Goal: Complete application form

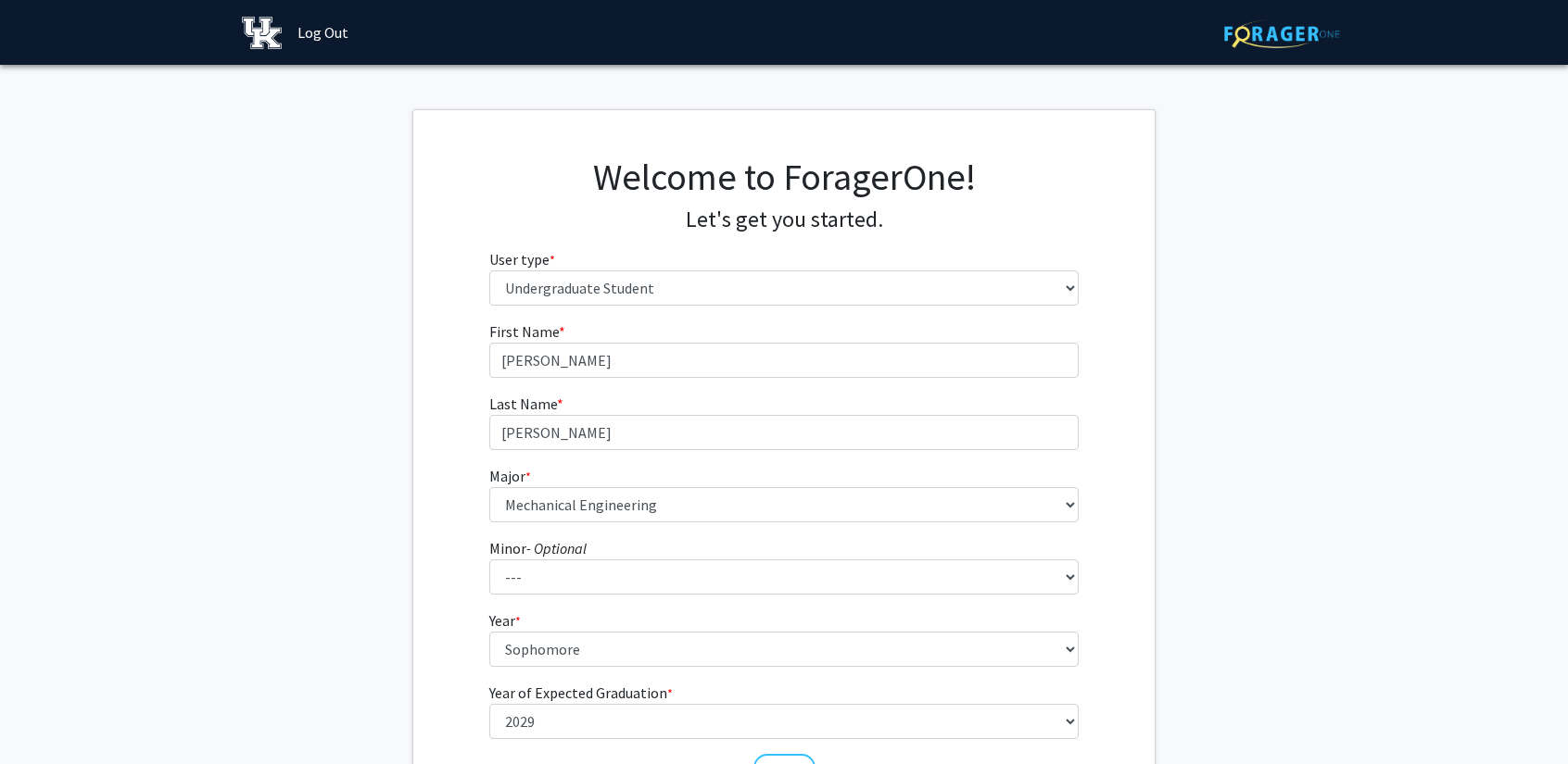
select select "1: undergrad"
select select "85: 922"
select select "2: sophomore"
select select "5: 2029"
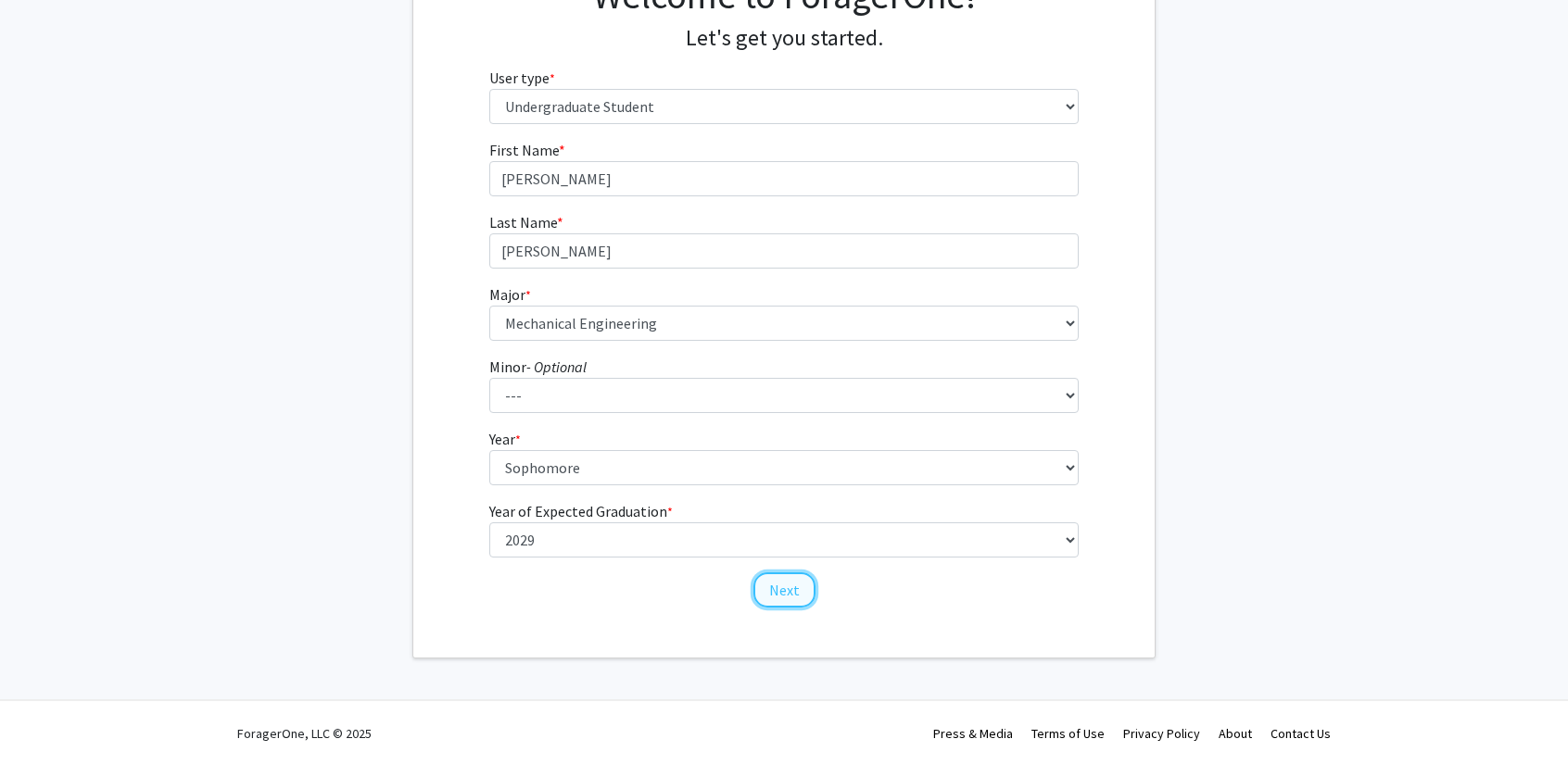
click at [794, 596] on button "Next" at bounding box center [784, 589] width 62 height 35
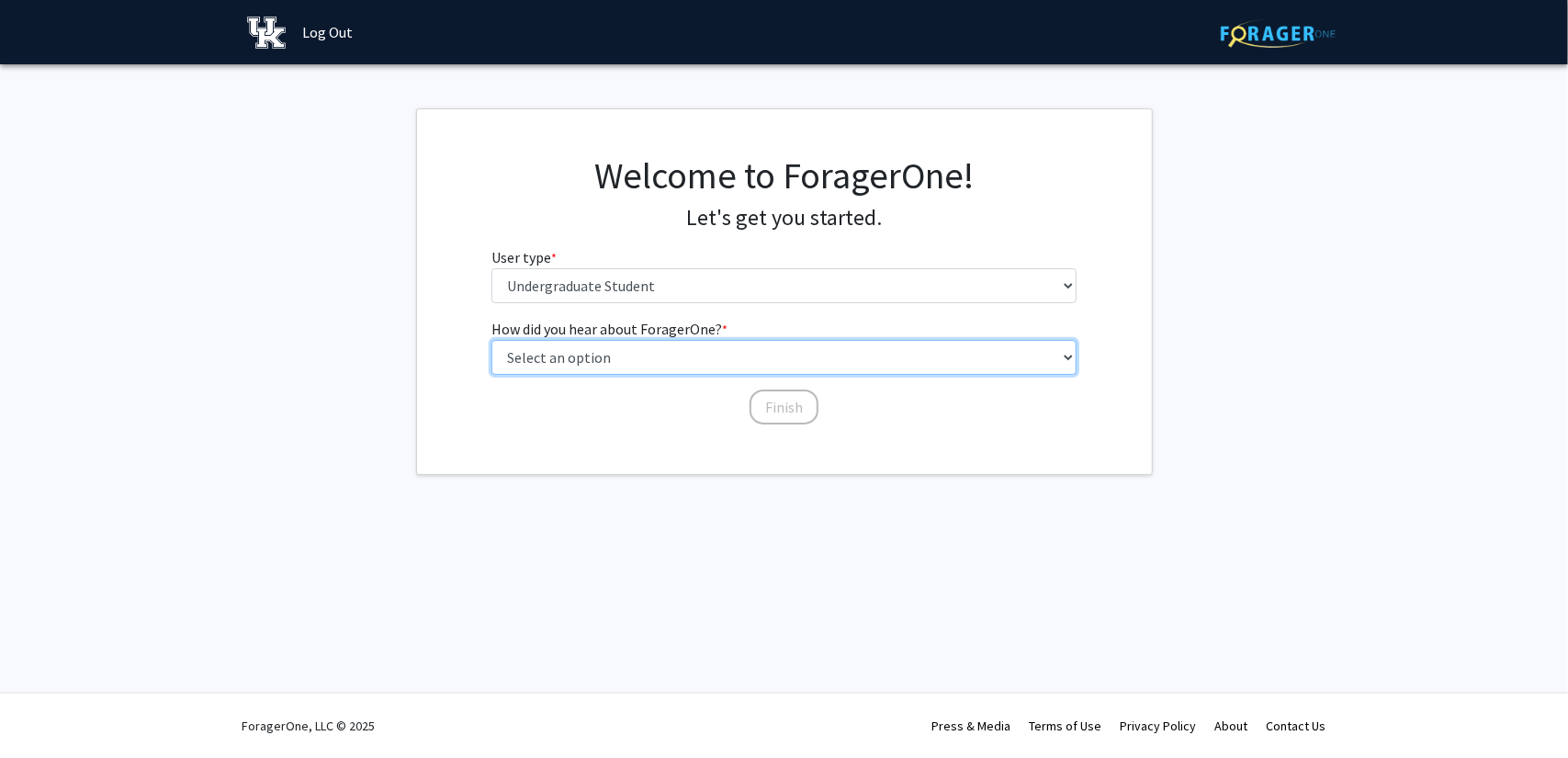
click at [717, 364] on select "Select an option Peer/student recommendation Faculty/staff recommendation Unive…" at bounding box center [784, 357] width 585 height 35
select select "3: university_website"
click at [492, 340] on select "Select an option Peer/student recommendation Faculty/staff recommendation Unive…" at bounding box center [784, 357] width 585 height 35
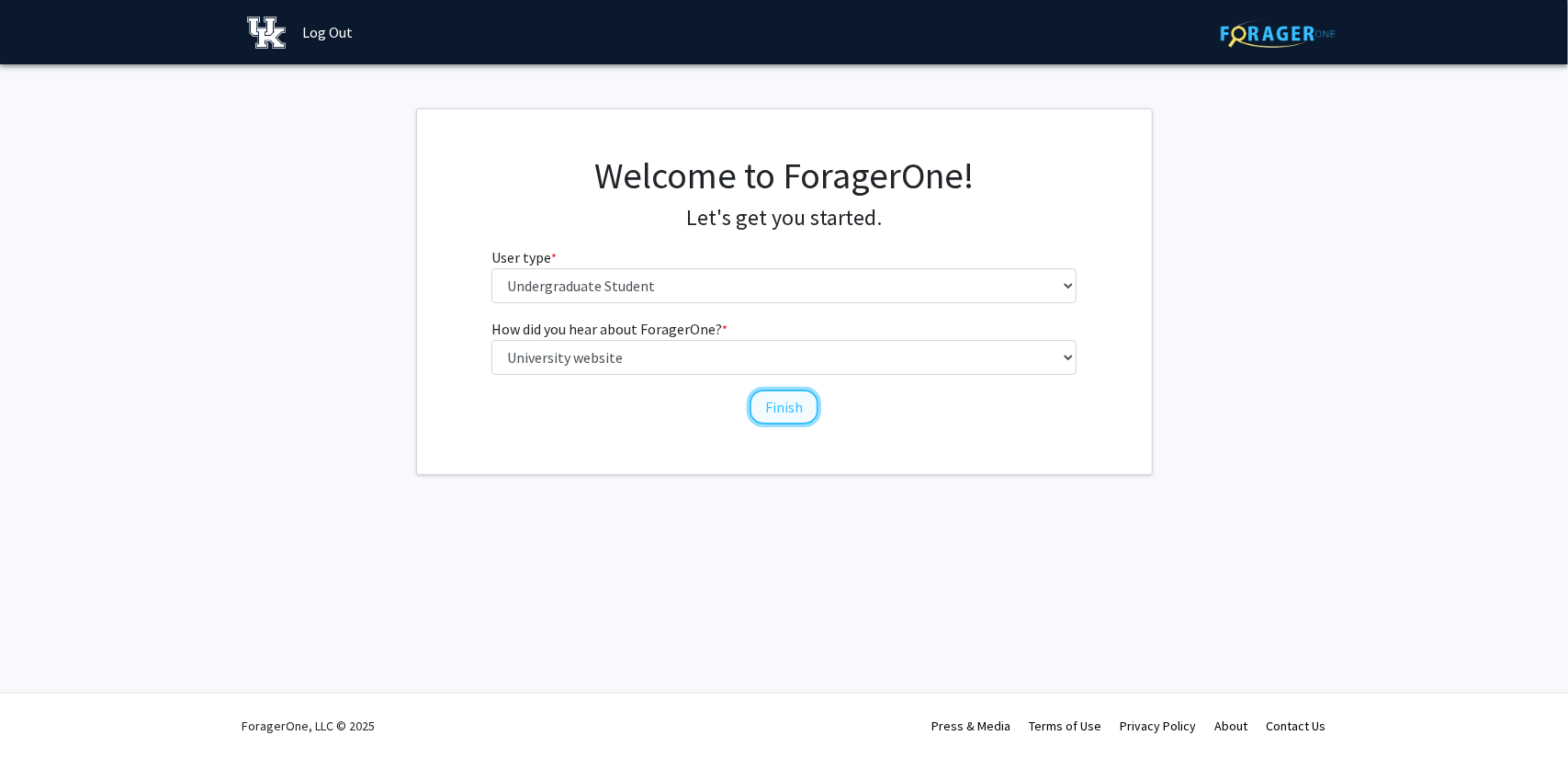
click at [777, 401] on button "Finish" at bounding box center [784, 406] width 69 height 35
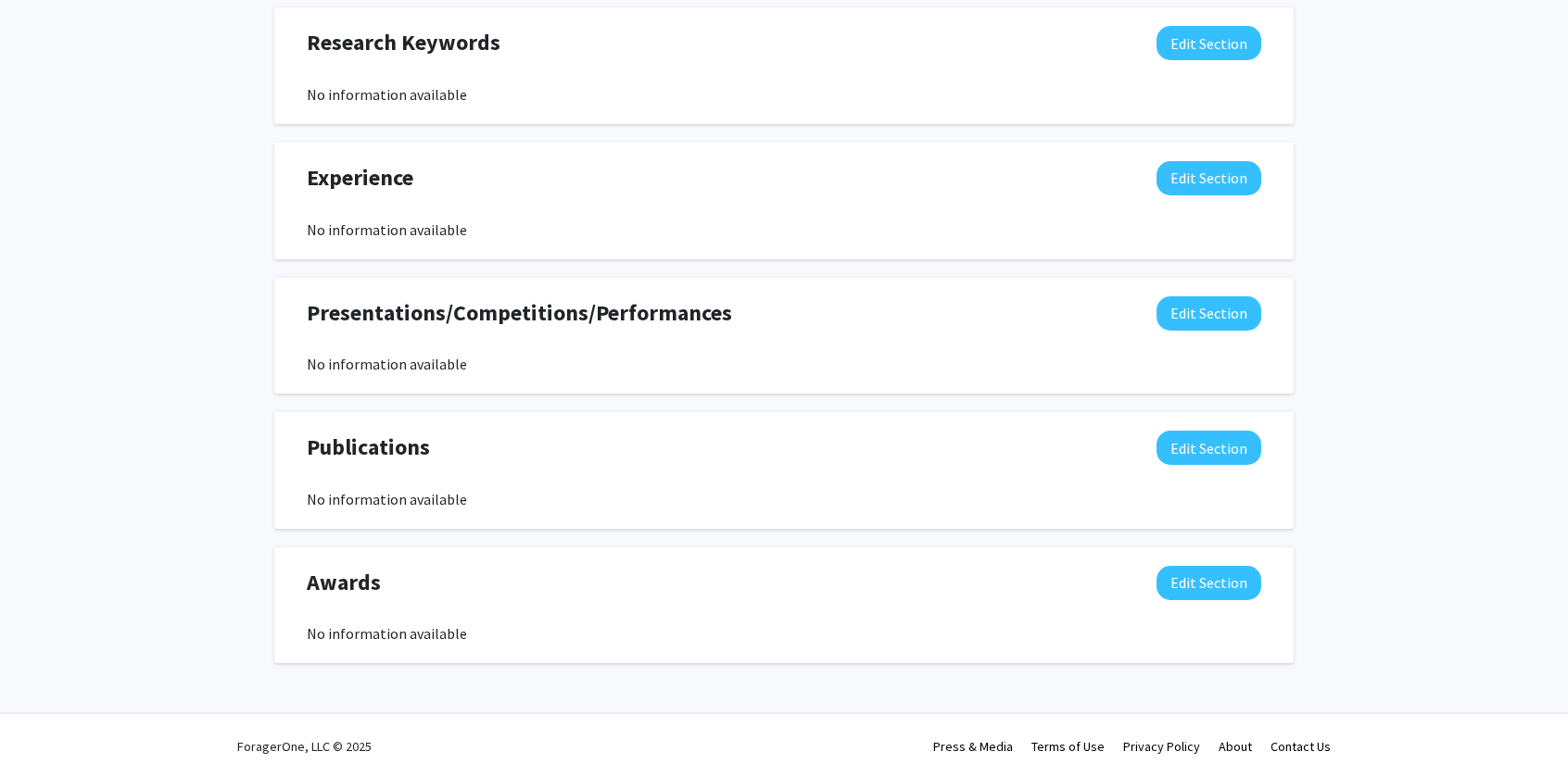
scroll to position [960, 0]
